Goal: Task Accomplishment & Management: Complete application form

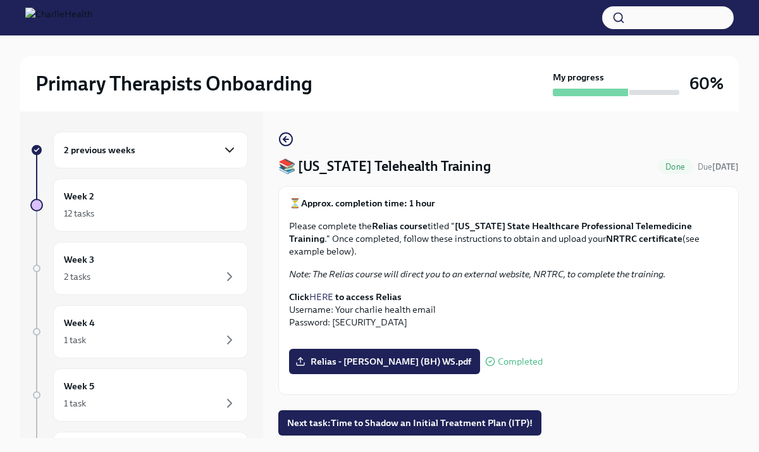
click at [233, 151] on icon "button" at bounding box center [229, 149] width 15 height 15
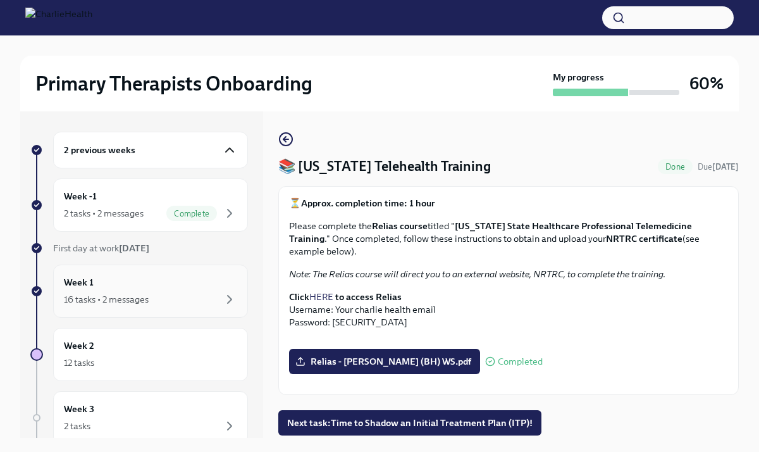
click at [151, 287] on div "Week 1 16 tasks • 2 messages" at bounding box center [150, 291] width 173 height 32
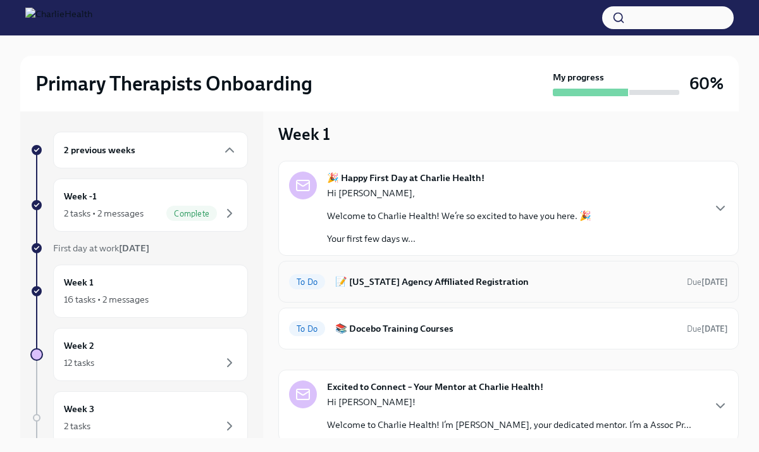
scroll to position [14, 0]
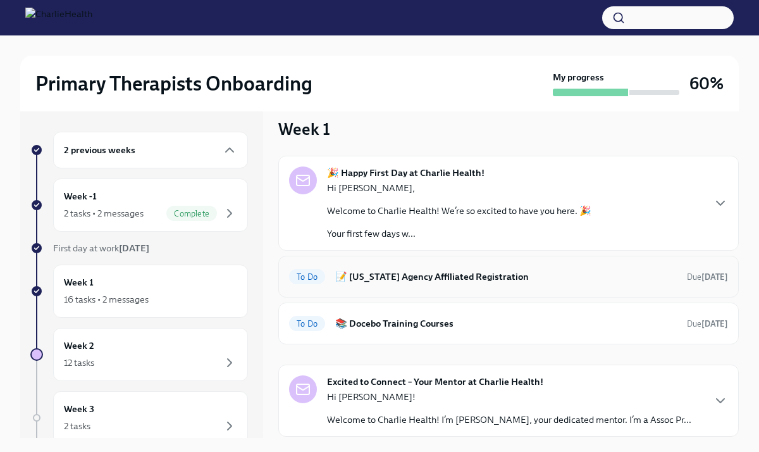
click at [400, 281] on h6 "📝 [US_STATE] Agency Affiliated Registration" at bounding box center [506, 276] width 342 height 14
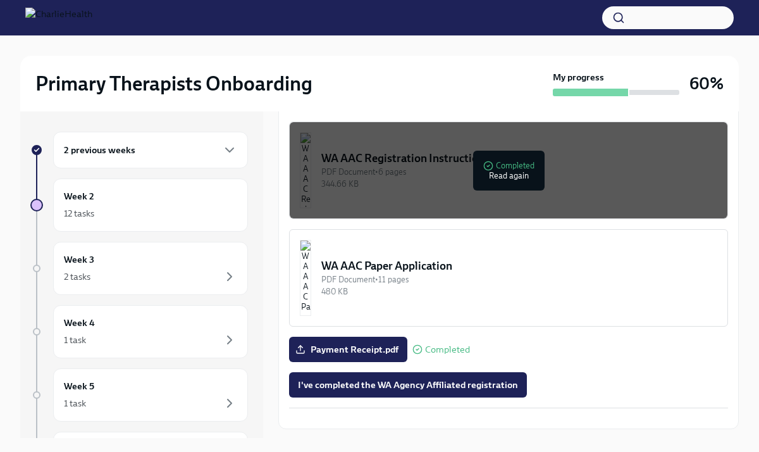
scroll to position [672, 0]
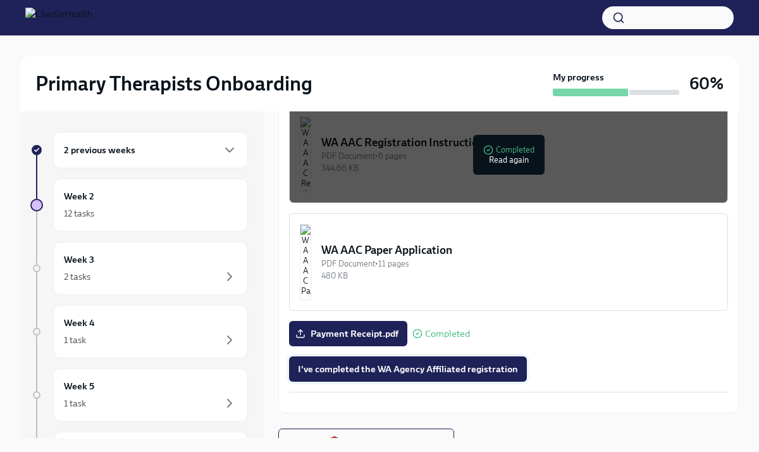
click at [432, 362] on span "I've completed the WA Agency Affiliated registration" at bounding box center [408, 368] width 220 height 13
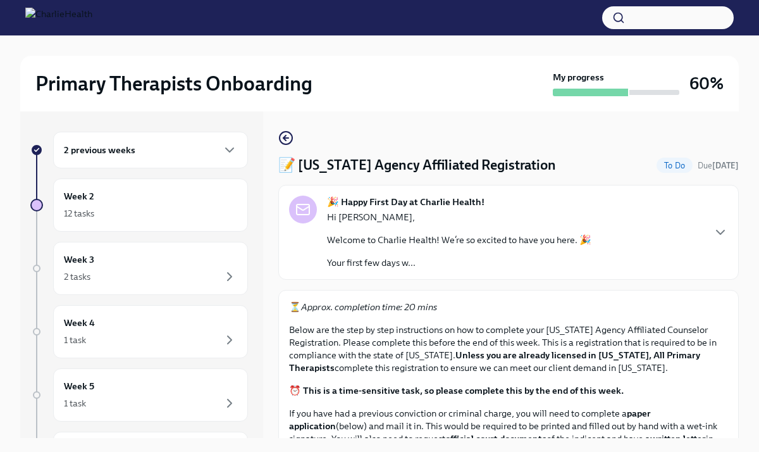
scroll to position [0, 0]
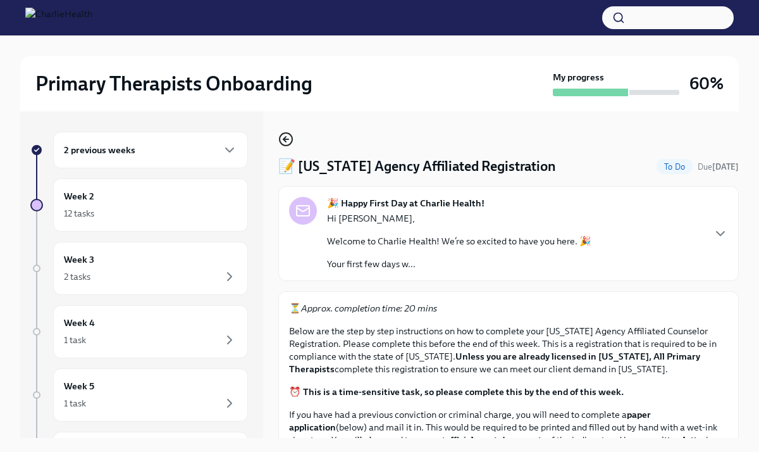
click at [288, 142] on icon "button" at bounding box center [285, 139] width 15 height 15
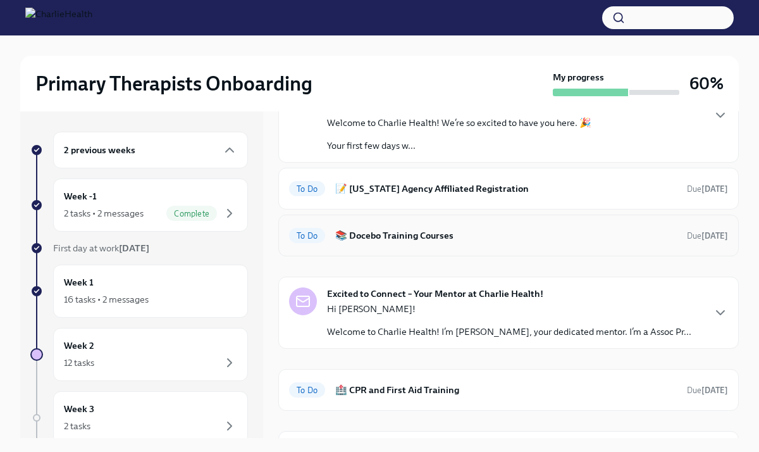
scroll to position [105, 0]
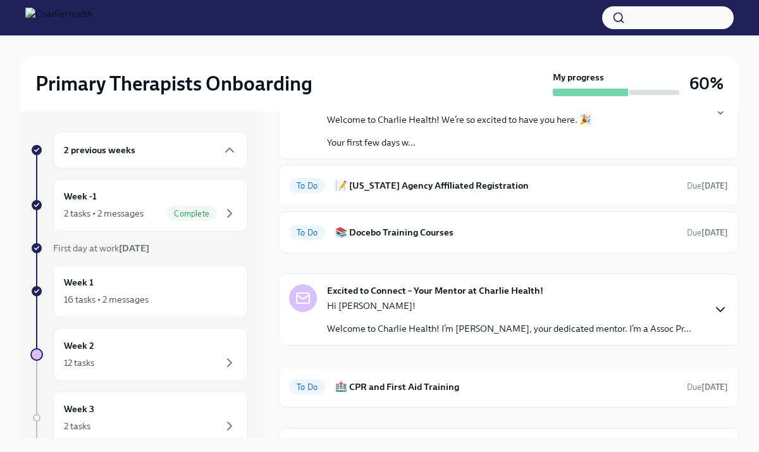
click at [724, 307] on icon "button" at bounding box center [721, 309] width 8 height 4
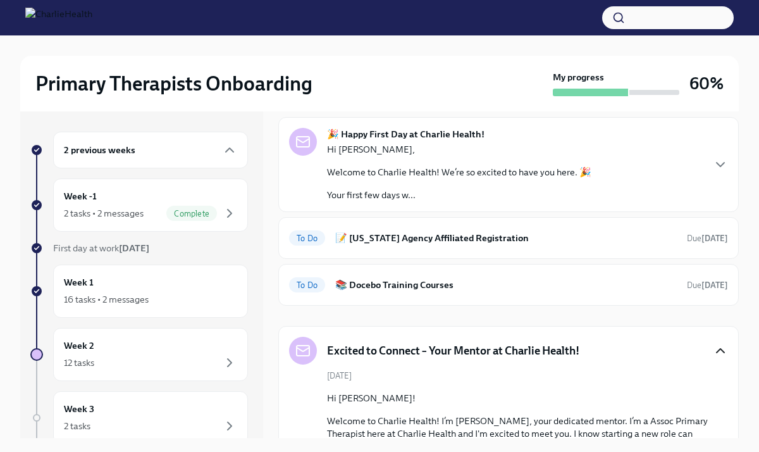
scroll to position [53, 0]
click at [374, 237] on h6 "📝 [US_STATE] Agency Affiliated Registration" at bounding box center [506, 237] width 342 height 14
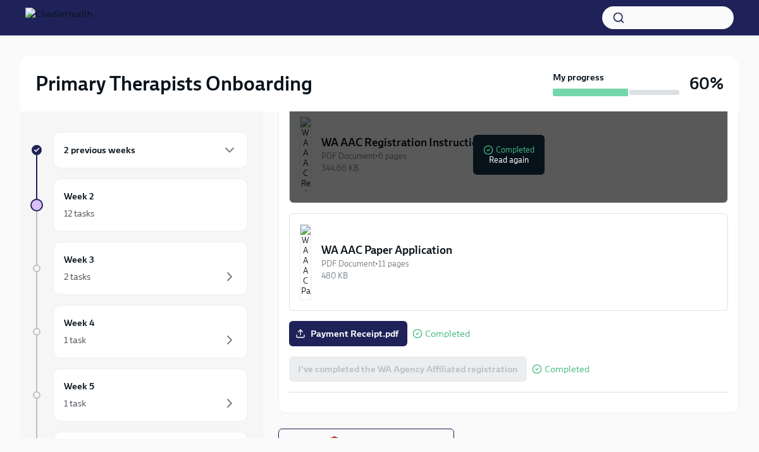
scroll to position [22, 0]
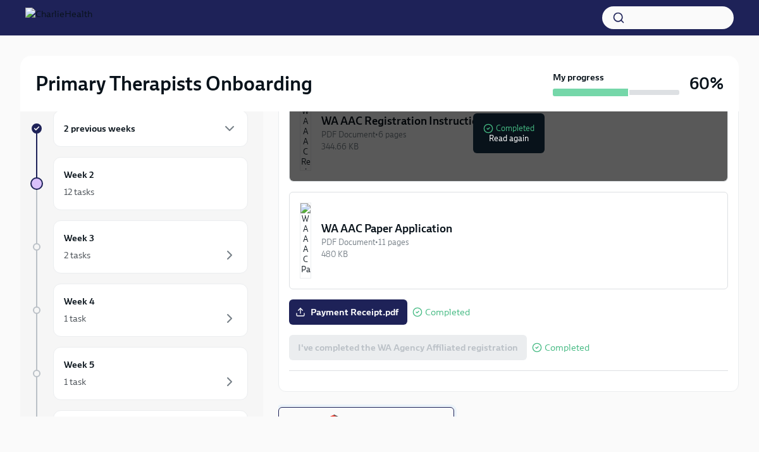
click at [363, 413] on span "Next task : 📚 Docebo Training Courses" at bounding box center [366, 419] width 154 height 13
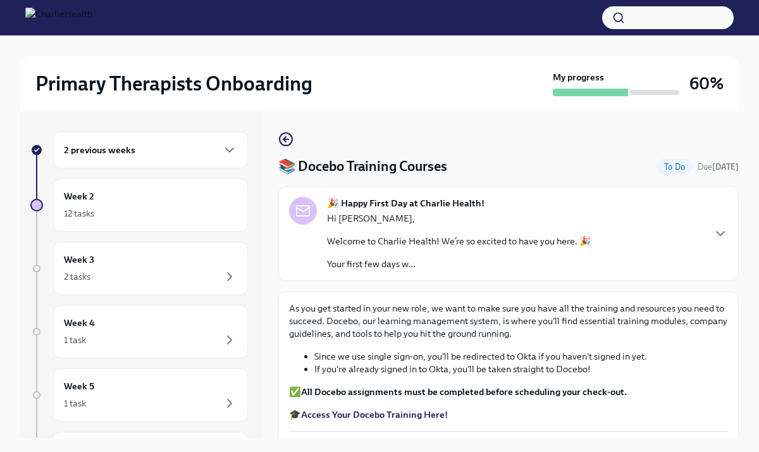
click at [370, 392] on strong "All Docebo assignments must be completed before scheduling your check-out." at bounding box center [464, 391] width 326 height 11
click at [392, 174] on h4 "📚 Docebo Training Courses" at bounding box center [362, 166] width 169 height 19
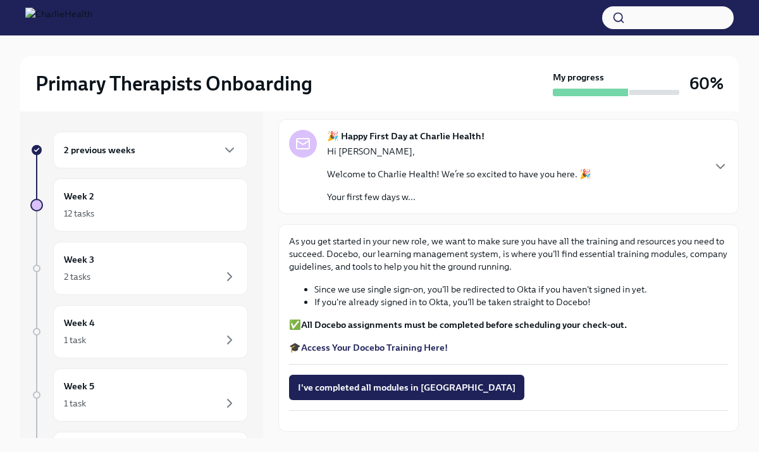
scroll to position [72, 0]
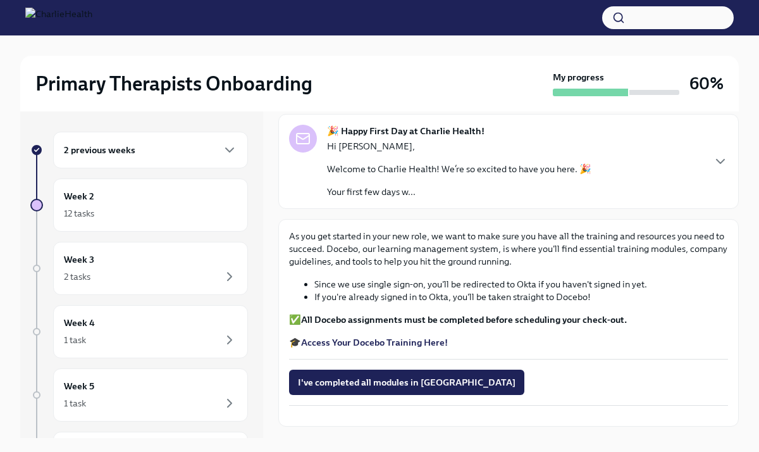
click at [366, 324] on strong "All Docebo assignments must be completed before scheduling your check-out." at bounding box center [464, 319] width 326 height 11
click at [362, 343] on strong "Access Your Docebo Training Here!" at bounding box center [374, 342] width 147 height 11
